Goal: Task Accomplishment & Management: Manage account settings

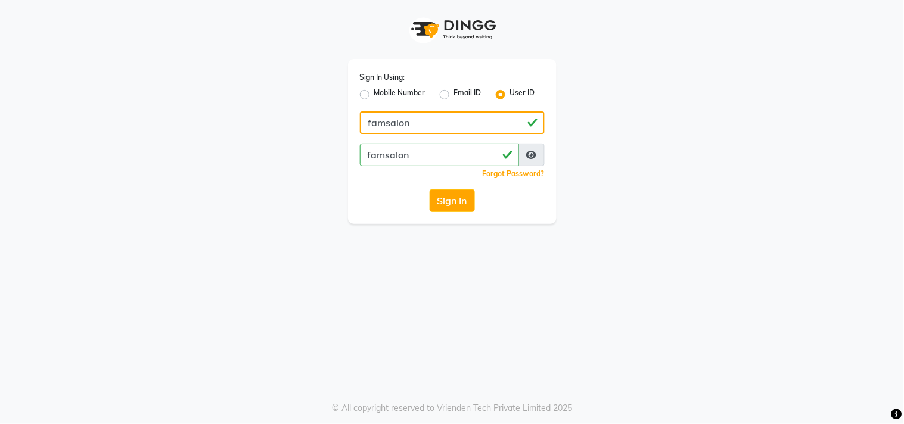
click at [426, 119] on input "famsalon" at bounding box center [452, 122] width 185 height 23
paste input "Username"
type input "fam salon"
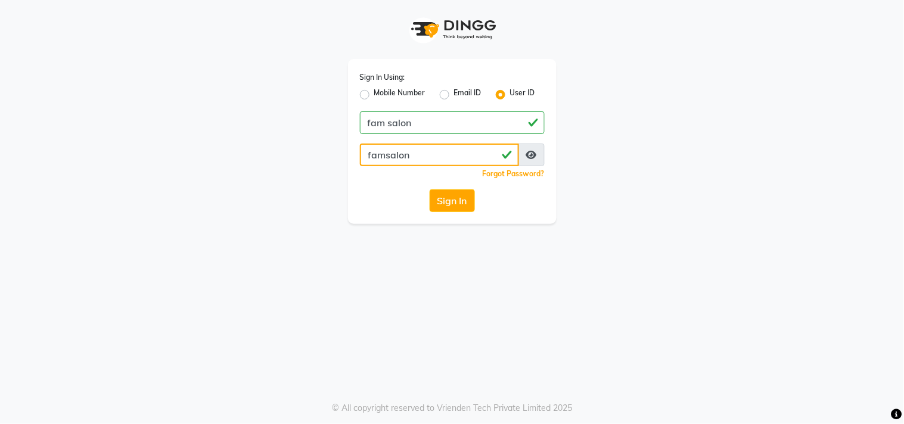
click at [426, 163] on input "famsalon" at bounding box center [439, 155] width 159 height 23
paste input "Username"
type input "fam salon"
click at [349, 185] on div "Sign In Using: Mobile Number Email ID User ID fam salon fam salon Remember me F…" at bounding box center [452, 141] width 209 height 165
click at [444, 197] on button "Sign In" at bounding box center [452, 201] width 45 height 23
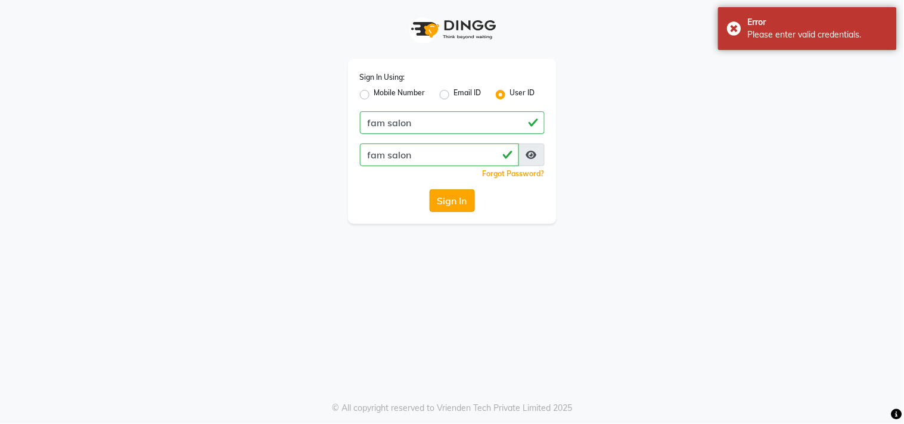
click at [444, 197] on button "Sign In" at bounding box center [452, 201] width 45 height 23
